Goal: Find contact information: Find contact information

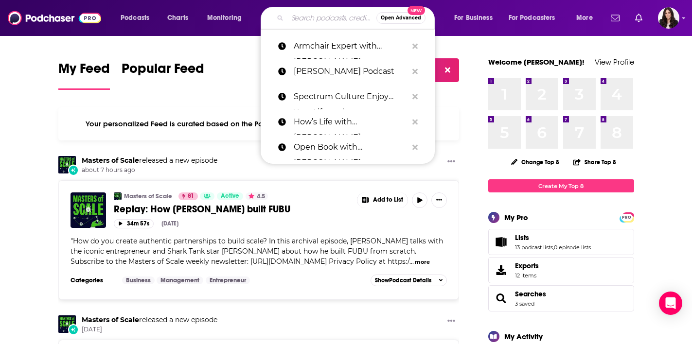
click at [303, 22] on input "Search podcasts, credits, & more..." at bounding box center [332, 18] width 89 height 16
paste input "Rise Above with [PERSON_NAME]"
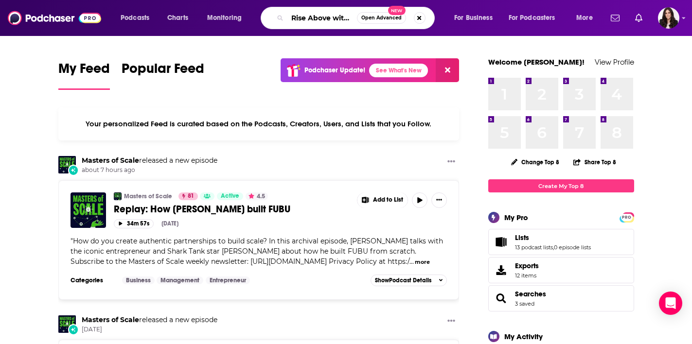
type input "Rise Above with [PERSON_NAME]"
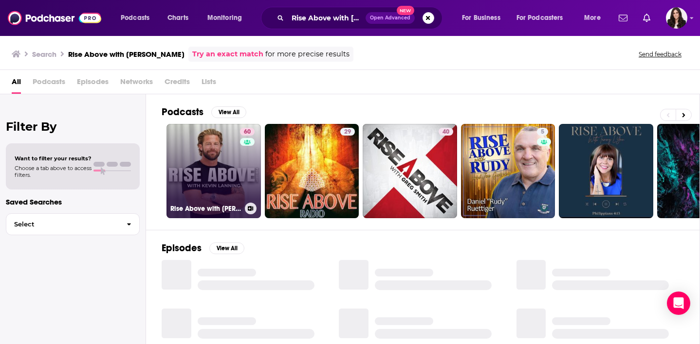
click at [225, 155] on link "60 Rise Above with [PERSON_NAME]" at bounding box center [213, 171] width 94 height 94
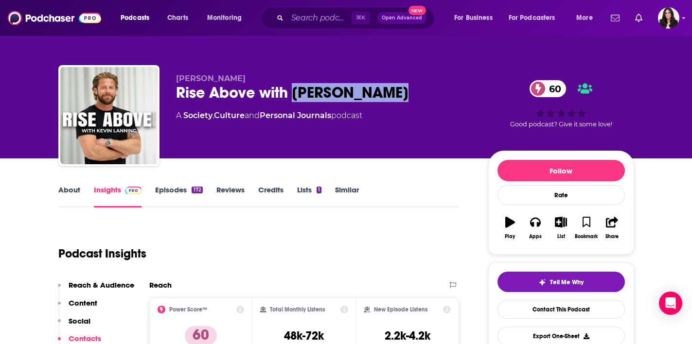
drag, startPoint x: 396, startPoint y: 94, endPoint x: 291, endPoint y: 92, distance: 105.1
click at [291, 92] on div "Rise Above with [PERSON_NAME] 60" at bounding box center [324, 92] width 297 height 19
copy h2 "[PERSON_NAME]"
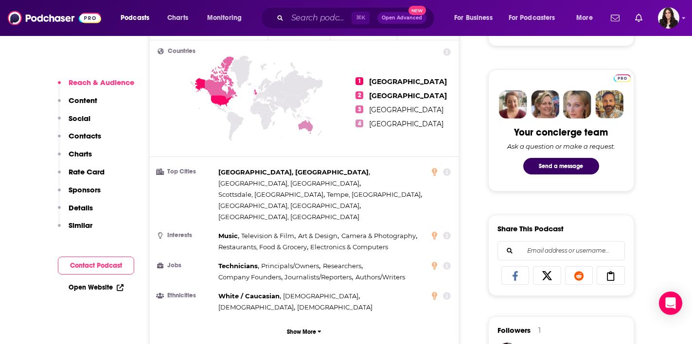
scroll to position [689, 0]
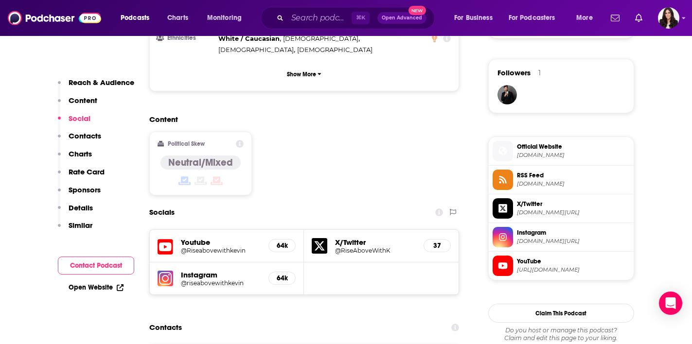
drag, startPoint x: 363, startPoint y: 315, endPoint x: 277, endPoint y: 315, distance: 85.6
copy p "[EMAIL_ADDRESS][DOMAIN_NAME]"
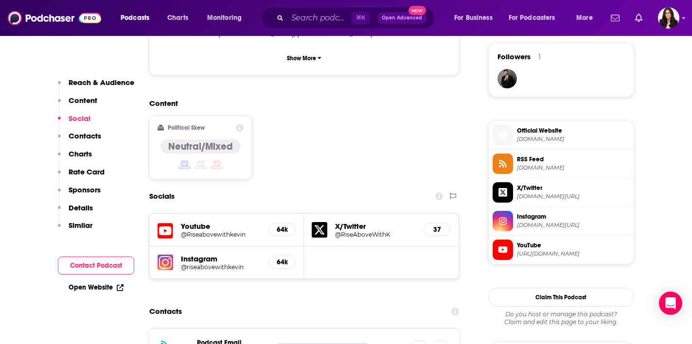
scroll to position [849, 0]
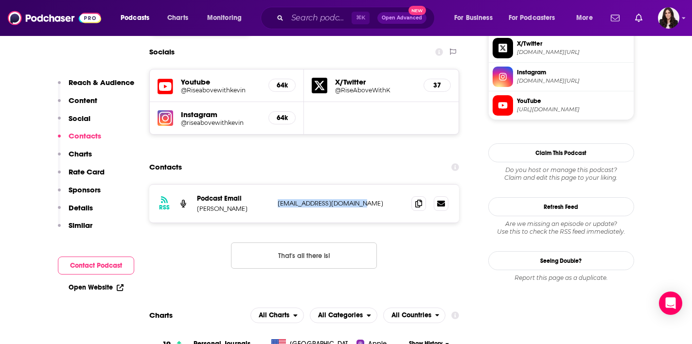
drag, startPoint x: 242, startPoint y: 158, endPoint x: 195, endPoint y: 159, distance: 46.7
click at [195, 185] on div "RSS Podcast Email [PERSON_NAME] [EMAIL_ADDRESS][DOMAIN_NAME] [EMAIL_ADDRESS][DO…" at bounding box center [304, 204] width 310 height 38
copy p "[PERSON_NAME]"
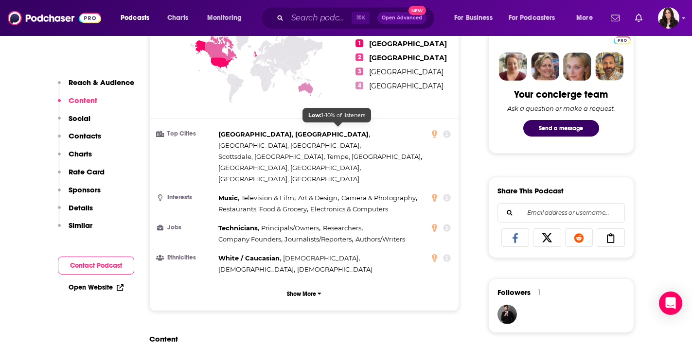
scroll to position [91, 0]
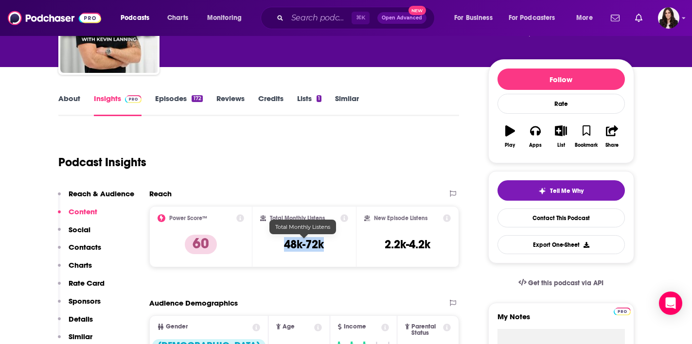
drag, startPoint x: 330, startPoint y: 251, endPoint x: 274, endPoint y: 249, distance: 56.0
click at [274, 249] on div "Total Monthly Listens 48k-72k" at bounding box center [304, 237] width 88 height 45
copy h3 "48k-72k"
